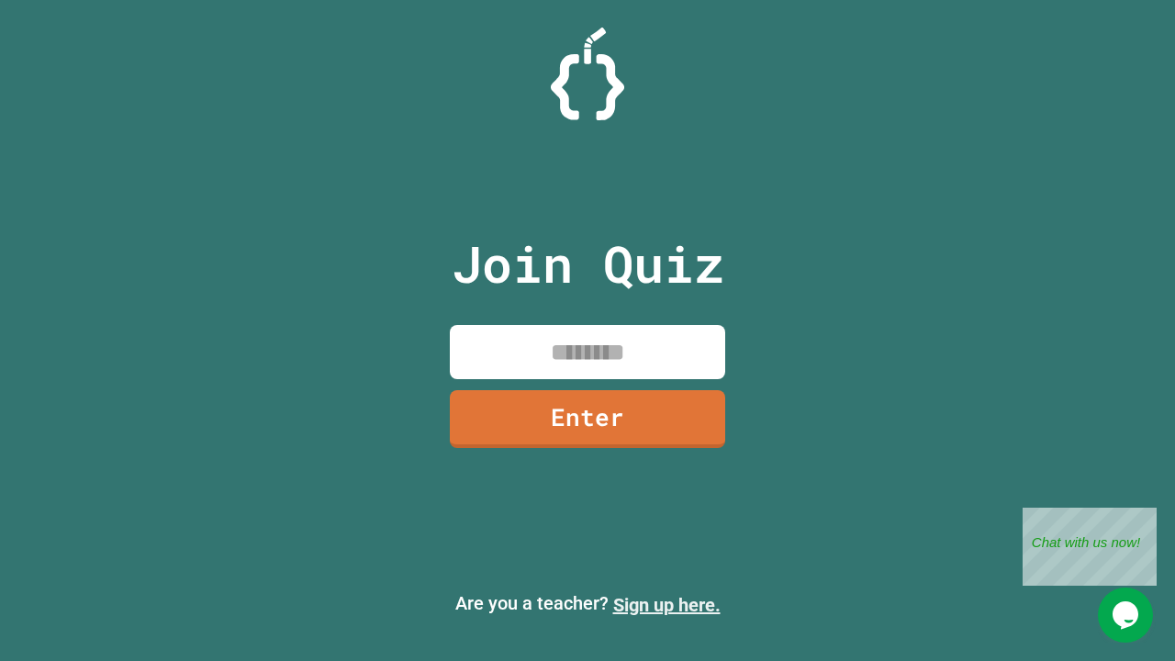
click at [667, 605] on link "Sign up here." at bounding box center [666, 605] width 107 height 22
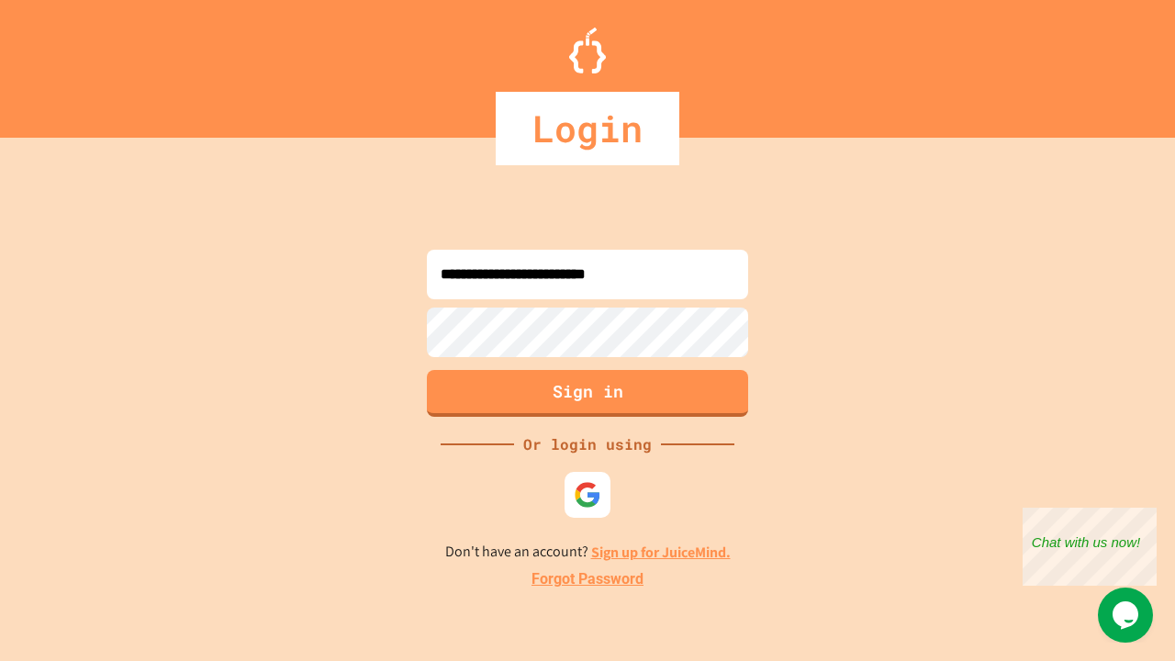
type input "**********"
